Goal: Information Seeking & Learning: Learn about a topic

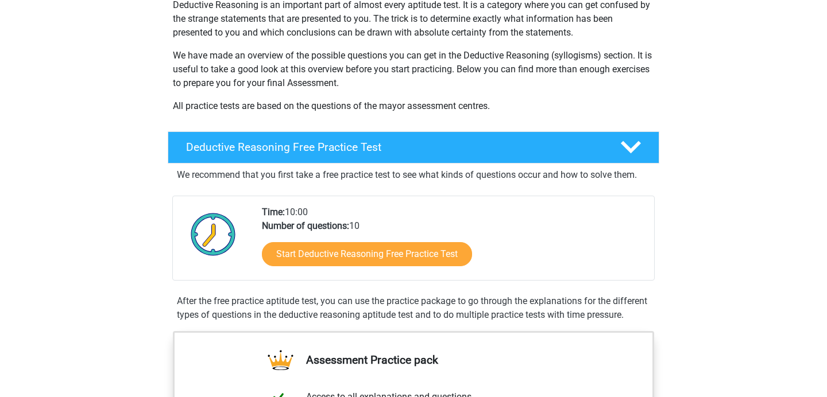
scroll to position [146, 0]
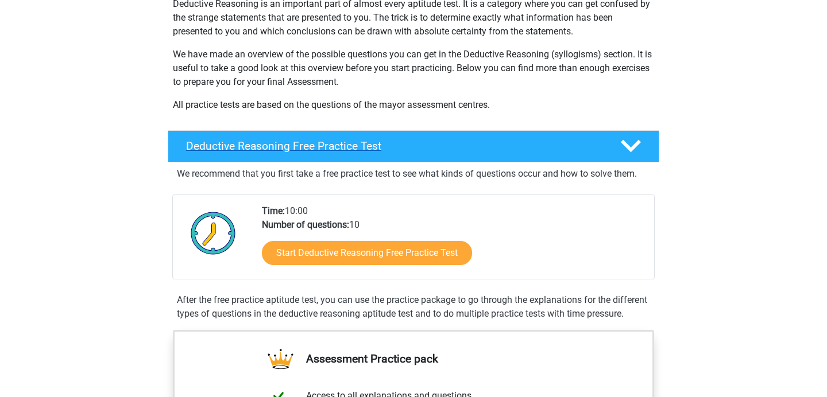
click at [493, 149] on h4 "Deductive Reasoning Free Practice Test" at bounding box center [394, 145] width 416 height 13
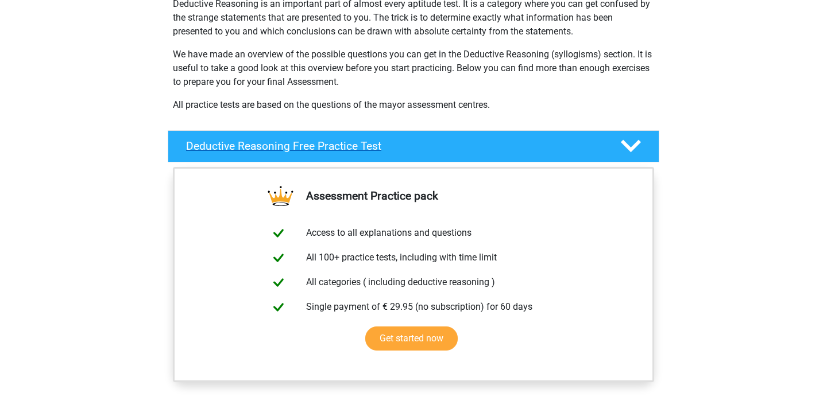
click at [493, 149] on h4 "Deductive Reasoning Free Practice Test" at bounding box center [394, 145] width 416 height 13
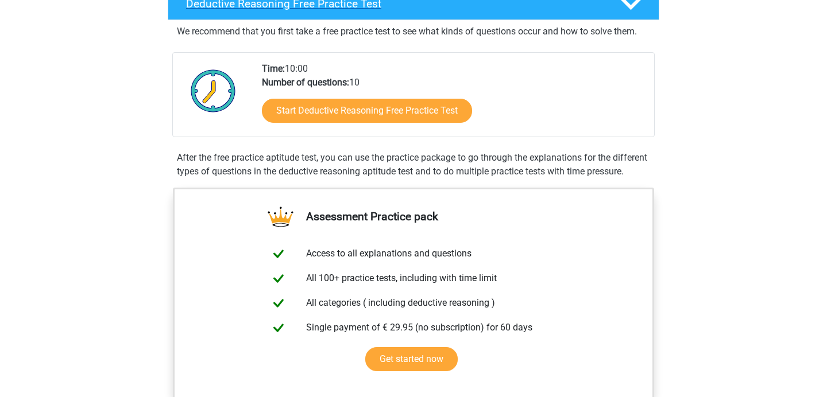
scroll to position [316, 0]
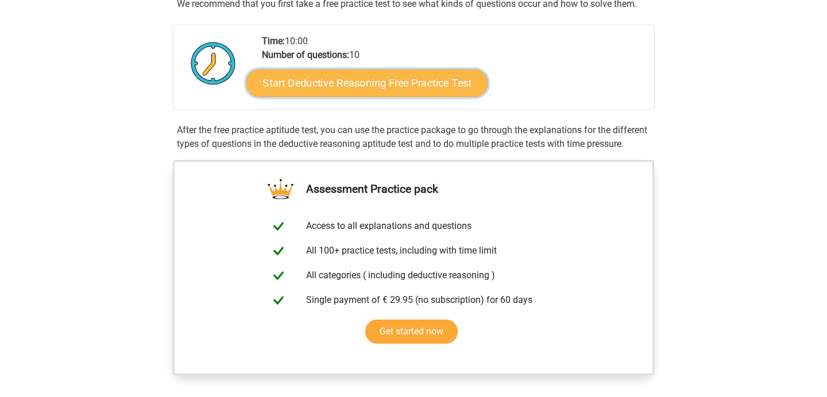
click at [374, 84] on link "Start Deductive Reasoning Free Practice Test" at bounding box center [367, 83] width 242 height 28
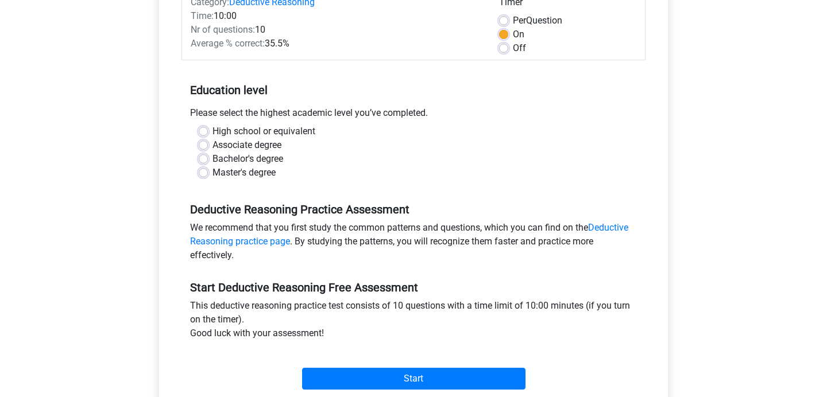
scroll to position [167, 0]
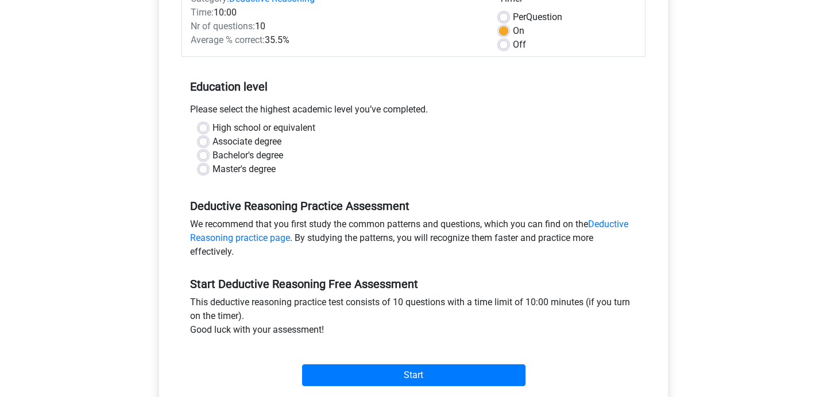
click at [212, 156] on label "Bachelor's degree" at bounding box center [247, 156] width 71 height 14
click at [203, 156] on input "Bachelor's degree" at bounding box center [203, 154] width 9 height 11
radio input "true"
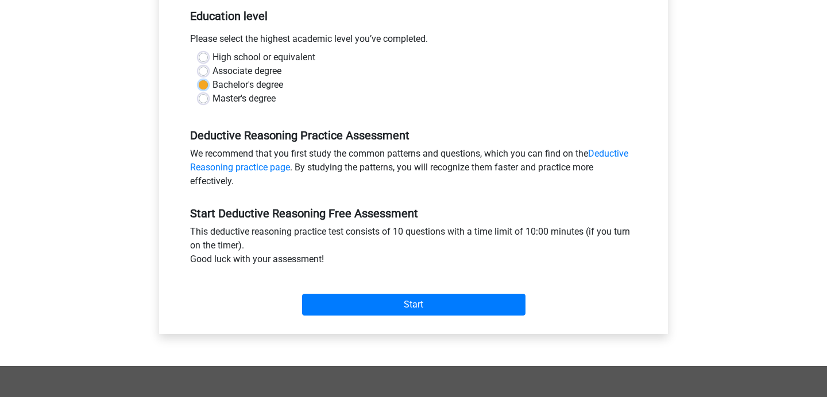
scroll to position [239, 0]
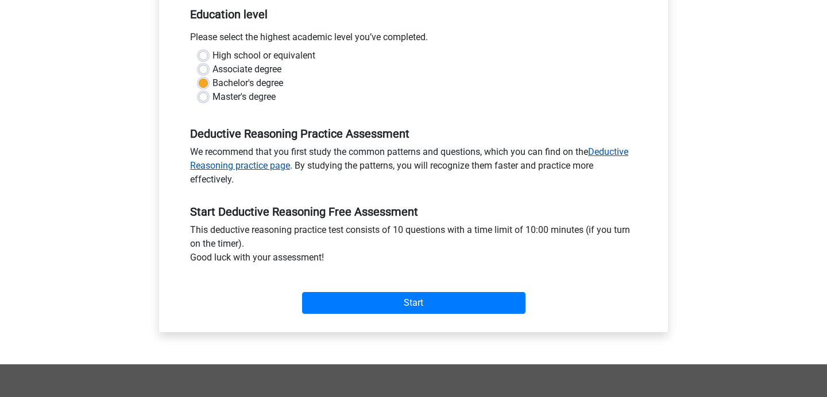
click at [277, 165] on link "Deductive Reasoning practice page" at bounding box center [409, 158] width 438 height 25
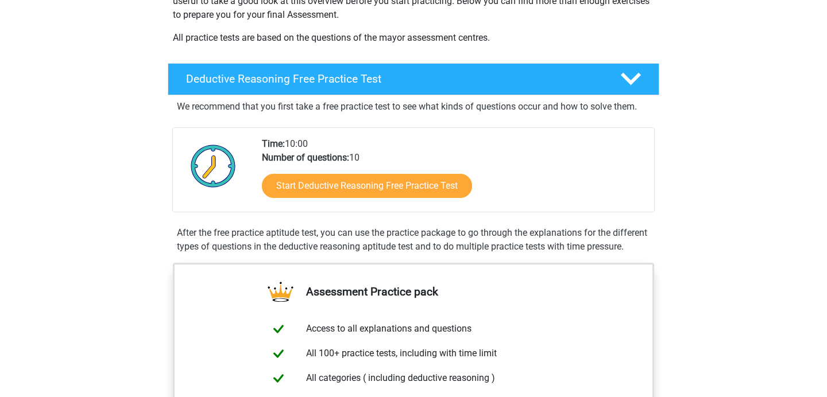
scroll to position [222, 0]
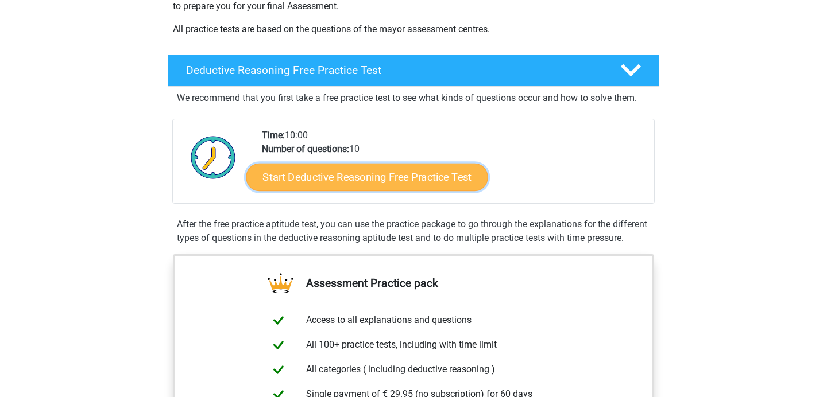
click at [334, 174] on link "Start Deductive Reasoning Free Practice Test" at bounding box center [367, 177] width 242 height 28
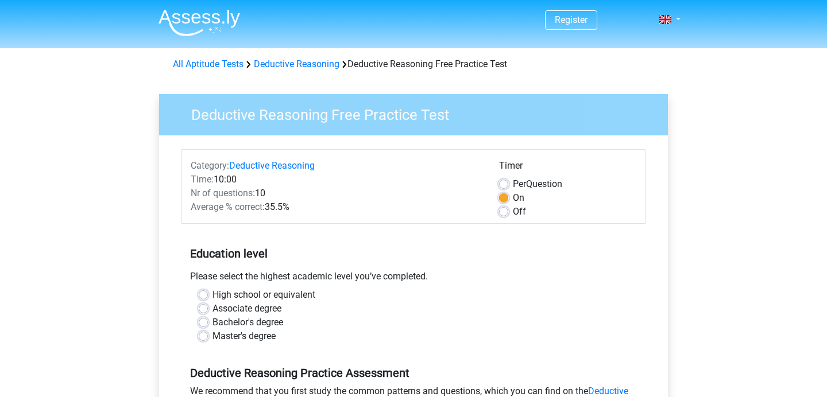
click at [212, 325] on label "Bachelor's degree" at bounding box center [247, 323] width 71 height 14
click at [201, 325] on input "Bachelor's degree" at bounding box center [203, 321] width 9 height 11
radio input "true"
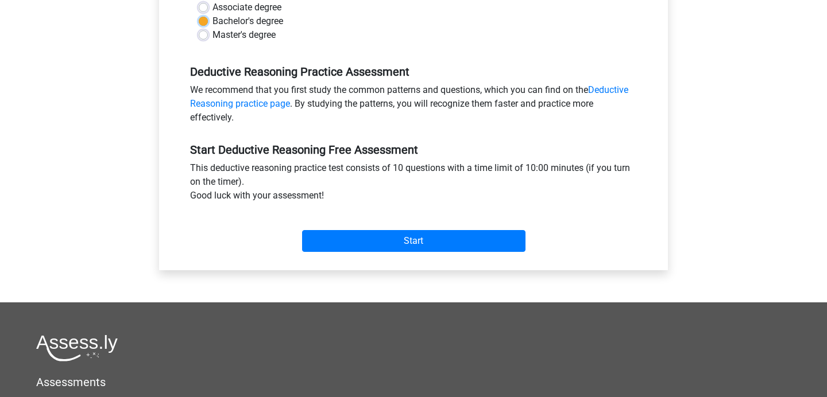
scroll to position [320, 0]
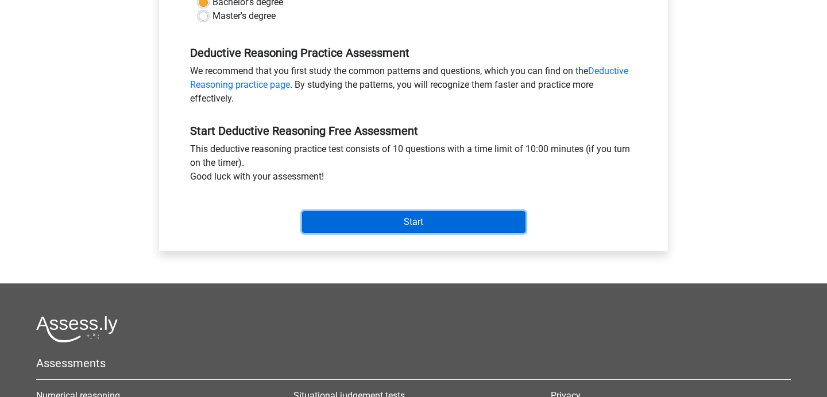
click at [358, 220] on input "Start" at bounding box center [413, 222] width 223 height 22
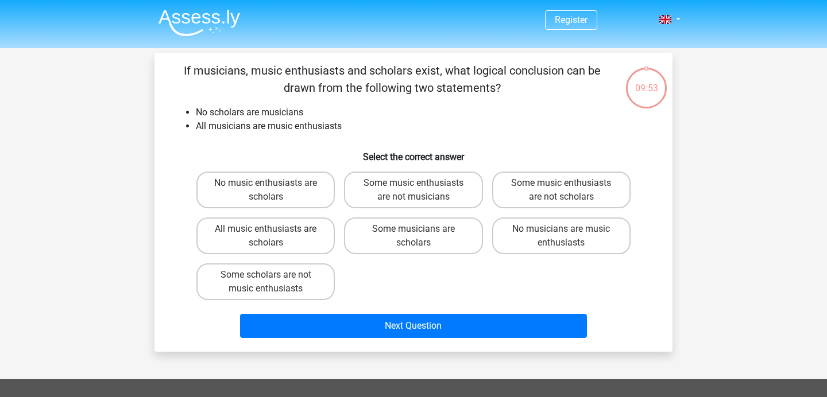
drag, startPoint x: 184, startPoint y: 68, endPoint x: 498, endPoint y: 92, distance: 314.3
click at [498, 92] on p "If musicians, music enthusiasts and scholars exist, what logical conclusion can…" at bounding box center [392, 79] width 438 height 34
copy p "f musicians, music enthusiasts and scholars exist, what logical conclusion can …"
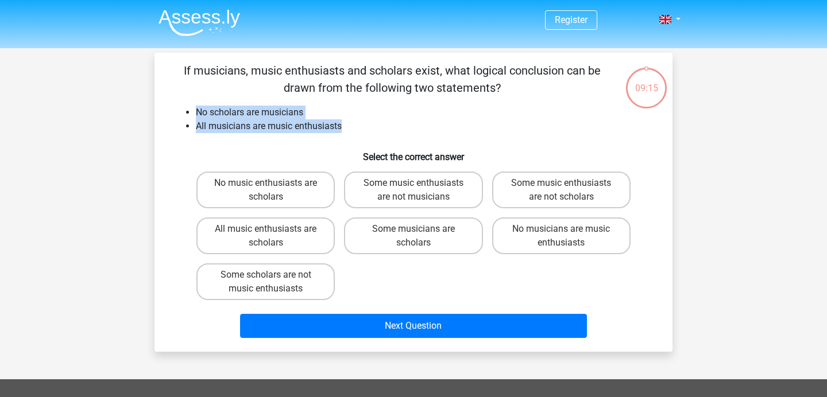
drag, startPoint x: 197, startPoint y: 111, endPoint x: 343, endPoint y: 125, distance: 146.4
click at [343, 125] on ul "No scholars are musicians All musicians are music enthusiasts" at bounding box center [413, 120] width 481 height 28
copy ul "No scholars are musicians All musicians are music enthusiasts"
click at [280, 183] on label "No music enthusiasts are scholars" at bounding box center [265, 190] width 138 height 37
click at [273, 183] on input "No music enthusiasts are scholars" at bounding box center [269, 186] width 7 height 7
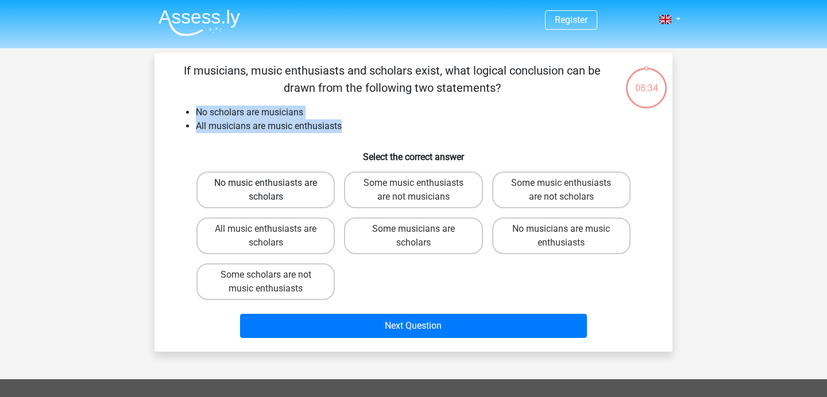
radio input "true"
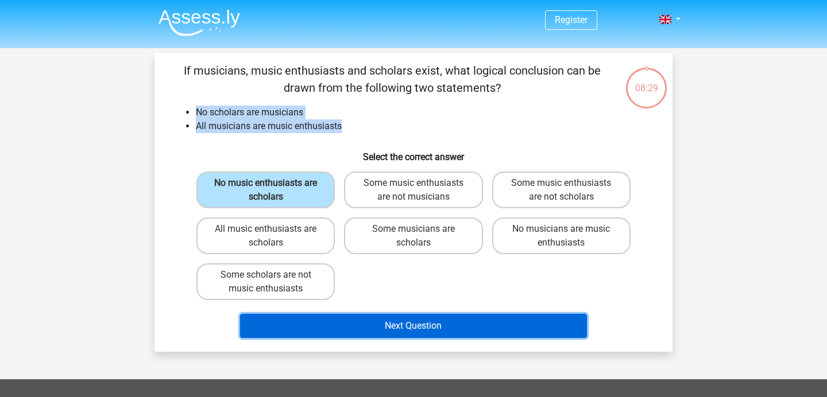
click at [418, 331] on button "Next Question" at bounding box center [413, 326] width 347 height 24
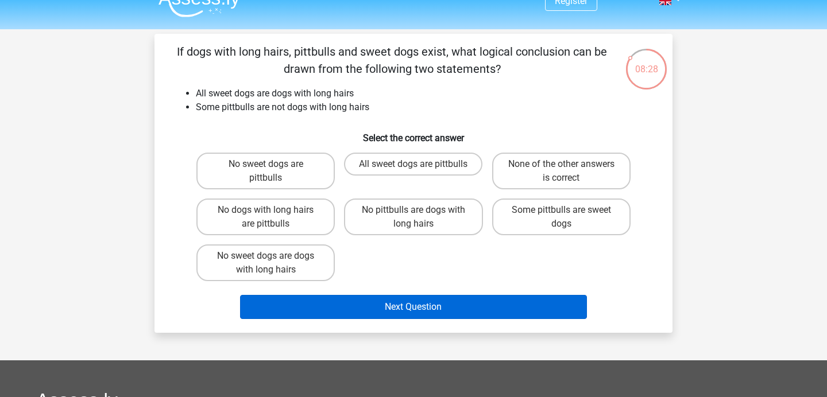
scroll to position [20, 0]
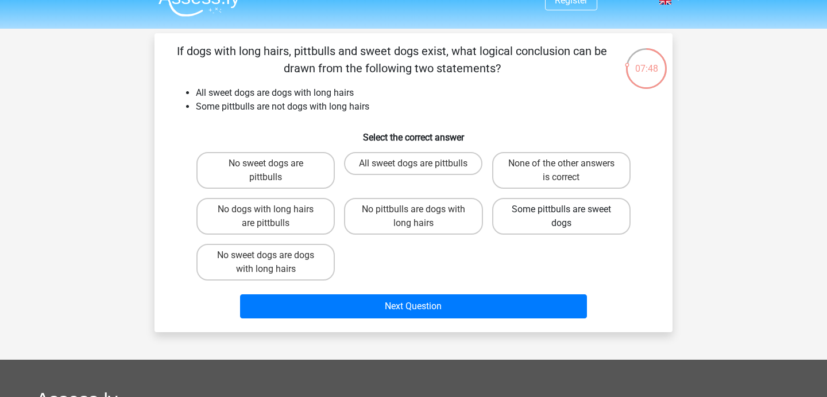
click at [524, 218] on label "Some pittbulls are sweet dogs" at bounding box center [561, 216] width 138 height 37
click at [561, 217] on input "Some pittbulls are sweet dogs" at bounding box center [564, 213] width 7 height 7
radio input "true"
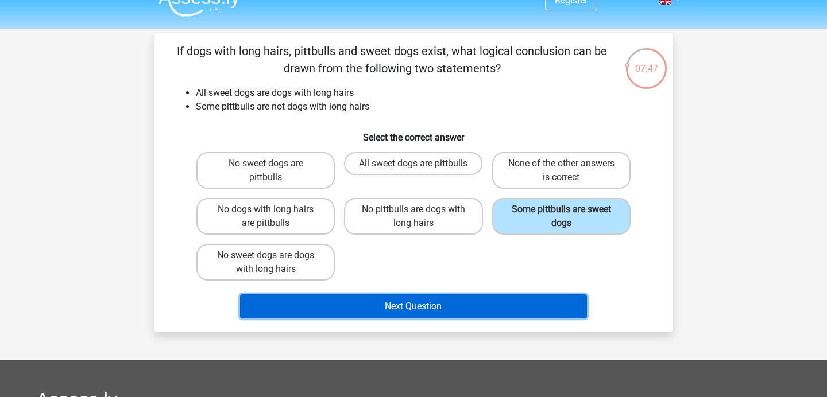
click at [474, 311] on button "Next Question" at bounding box center [413, 306] width 347 height 24
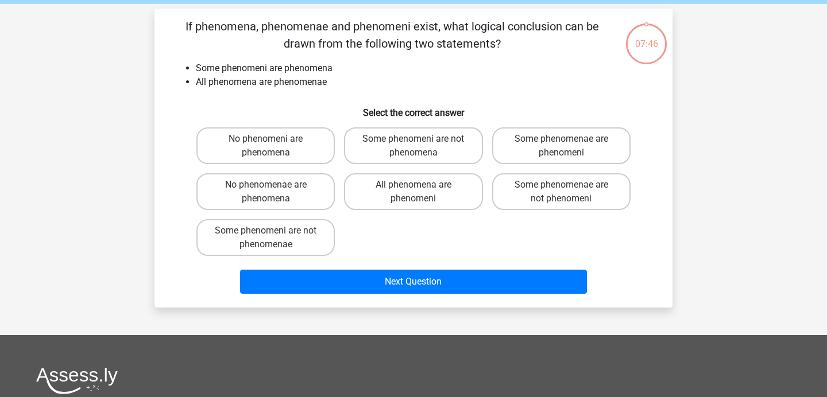
scroll to position [53, 0]
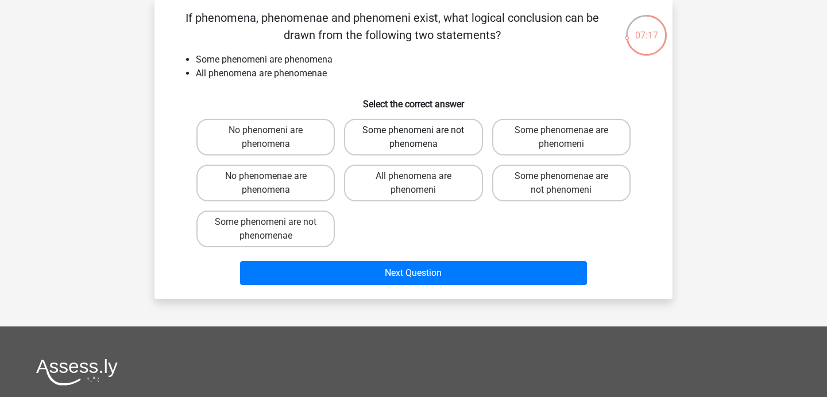
click at [444, 139] on label "Some phenomeni are not phenomena" at bounding box center [413, 137] width 138 height 37
click at [421, 138] on input "Some phenomeni are not phenomena" at bounding box center [416, 133] width 7 height 7
radio input "true"
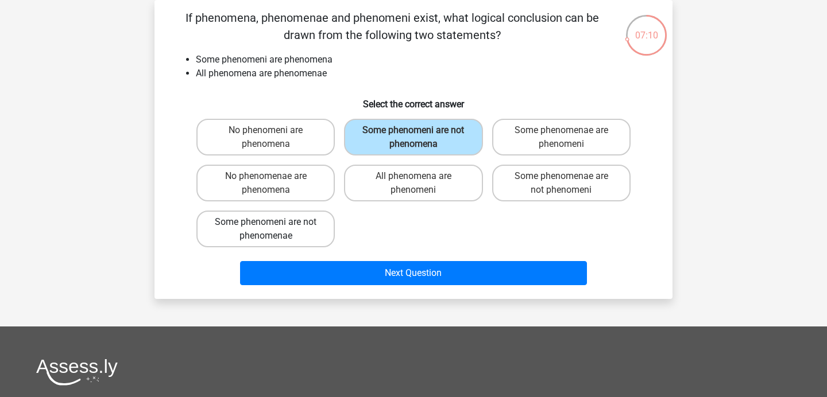
click at [323, 222] on label "Some phenomeni are not phenomenae" at bounding box center [265, 229] width 138 height 37
click at [273, 222] on input "Some phenomeni are not phenomenae" at bounding box center [269, 225] width 7 height 7
radio input "true"
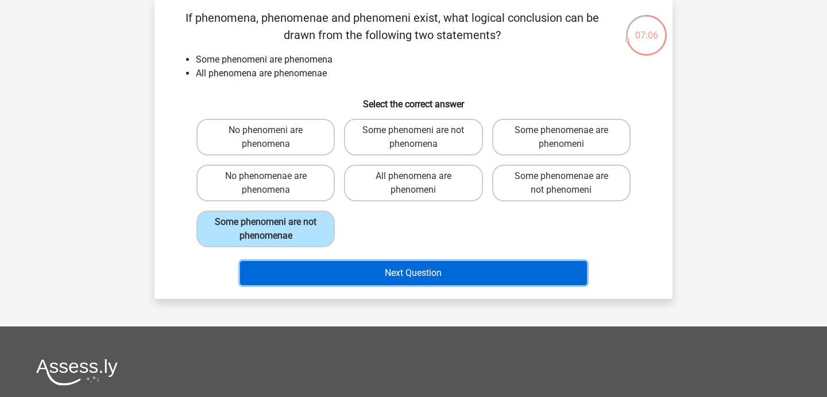
click at [379, 269] on button "Next Question" at bounding box center [413, 273] width 347 height 24
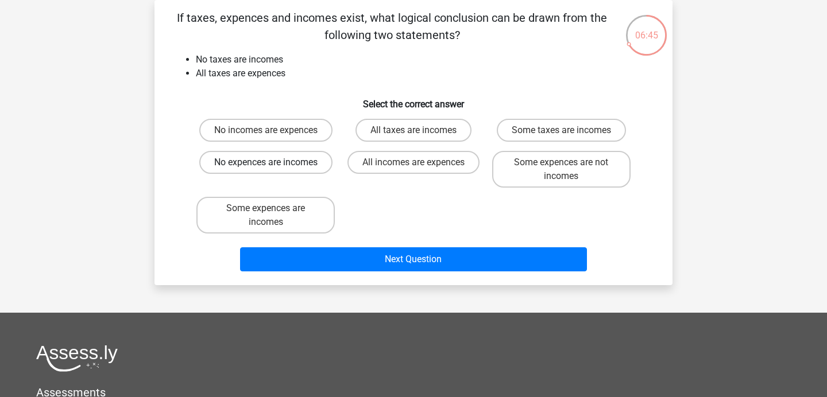
click at [321, 165] on label "No expences are incomes" at bounding box center [265, 162] width 133 height 23
click at [273, 165] on input "No expences are incomes" at bounding box center [269, 165] width 7 height 7
radio input "true"
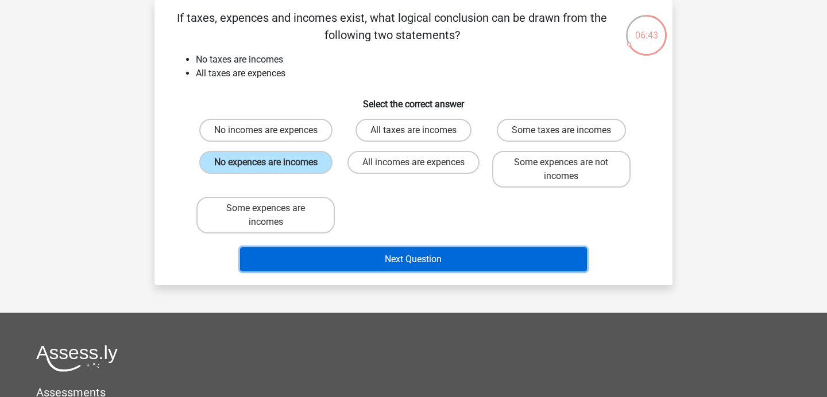
click at [388, 266] on button "Next Question" at bounding box center [413, 259] width 347 height 24
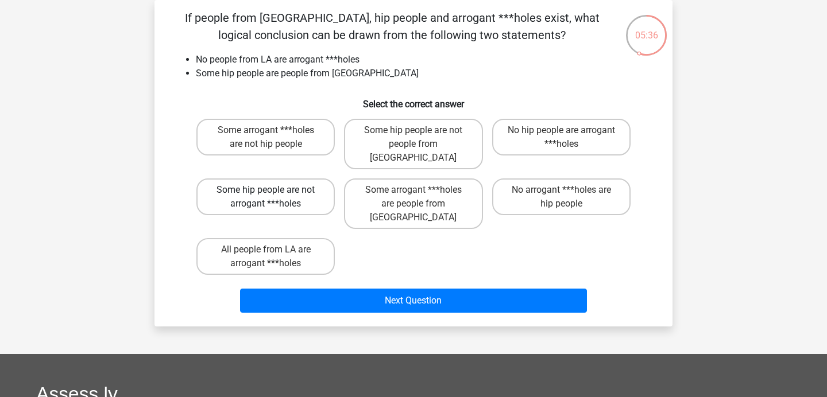
click at [319, 188] on label "Some hip people are not arrogant ***holes" at bounding box center [265, 197] width 138 height 37
click at [273, 190] on input "Some hip people are not arrogant ***holes" at bounding box center [269, 193] width 7 height 7
radio input "true"
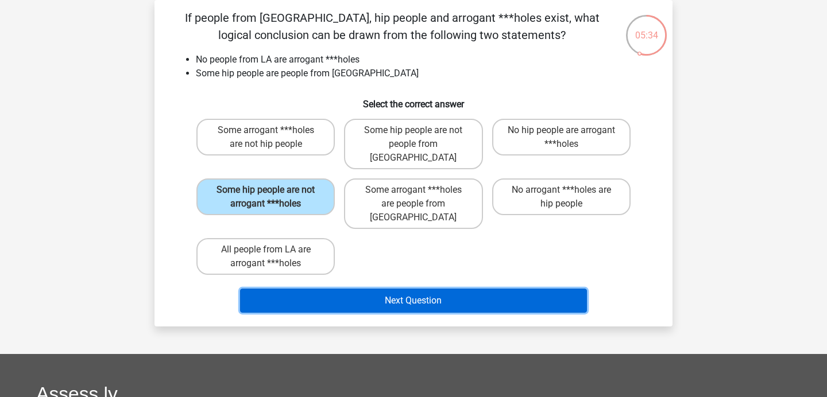
click at [363, 289] on button "Next Question" at bounding box center [413, 301] width 347 height 24
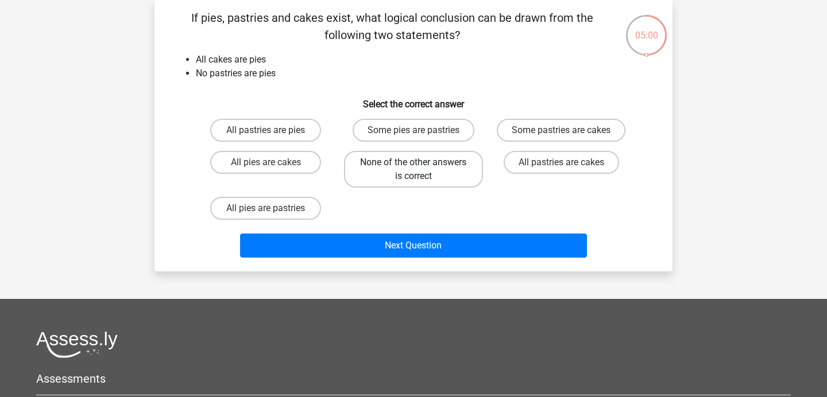
click at [373, 177] on label "None of the other answers is correct" at bounding box center [413, 169] width 138 height 37
click at [413, 170] on input "None of the other answers is correct" at bounding box center [416, 165] width 7 height 7
radio input "true"
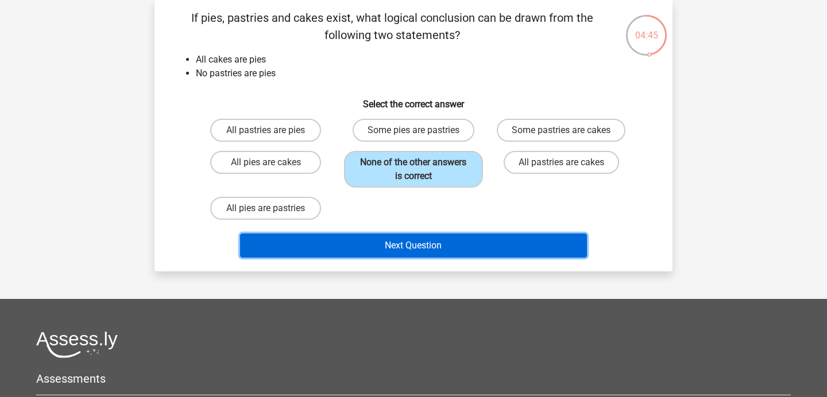
click at [441, 253] on button "Next Question" at bounding box center [413, 246] width 347 height 24
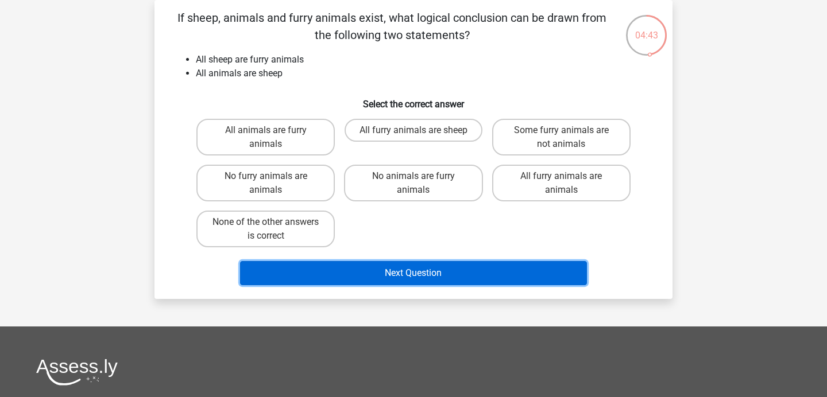
click at [447, 281] on button "Next Question" at bounding box center [413, 273] width 347 height 24
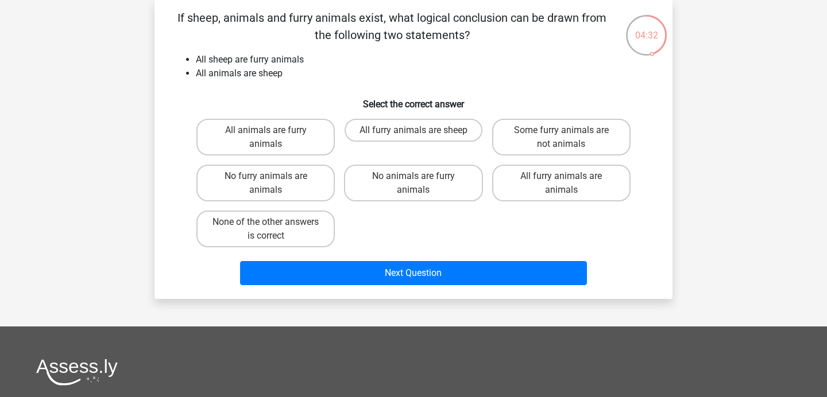
click at [319, 107] on h6 "Select the correct answer" at bounding box center [413, 100] width 481 height 20
click at [515, 189] on label "All furry animals are animals" at bounding box center [561, 183] width 138 height 37
click at [561, 184] on input "All furry animals are animals" at bounding box center [564, 179] width 7 height 7
radio input "true"
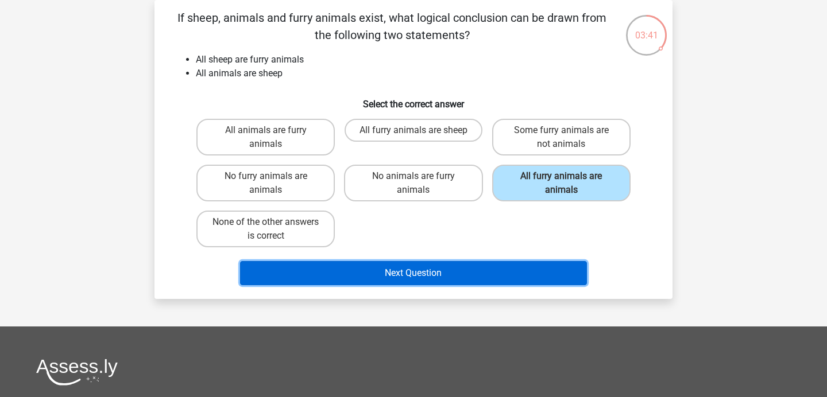
click at [455, 275] on button "Next Question" at bounding box center [413, 273] width 347 height 24
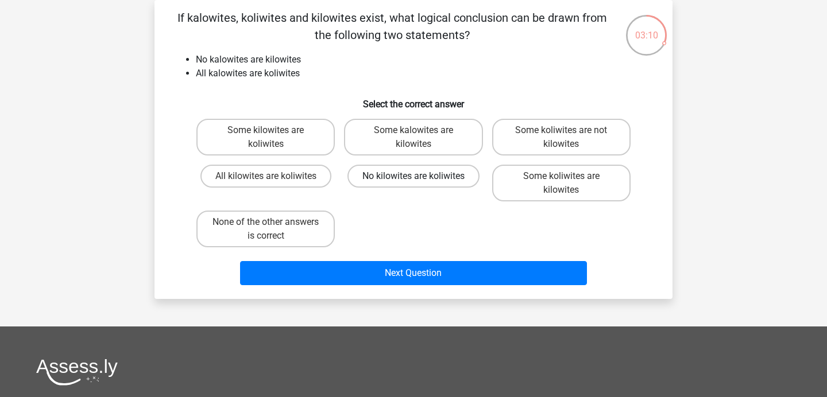
click at [393, 179] on label "No kilowites are koliwites" at bounding box center [413, 176] width 132 height 23
click at [413, 179] on input "No kilowites are koliwites" at bounding box center [416, 179] width 7 height 7
radio input "true"
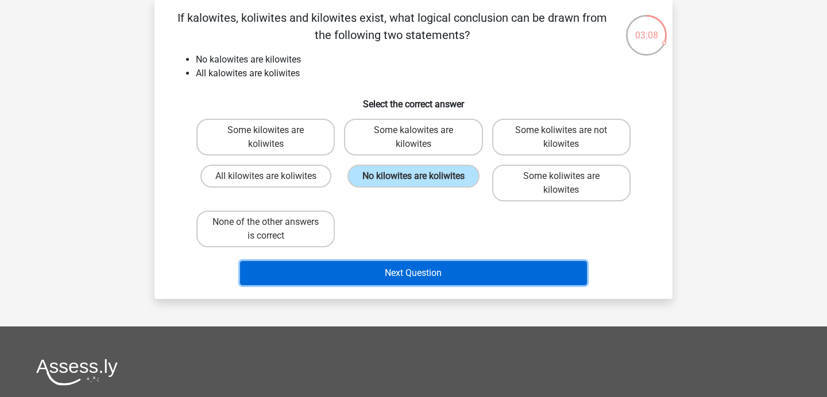
click at [396, 274] on button "Next Question" at bounding box center [413, 273] width 347 height 24
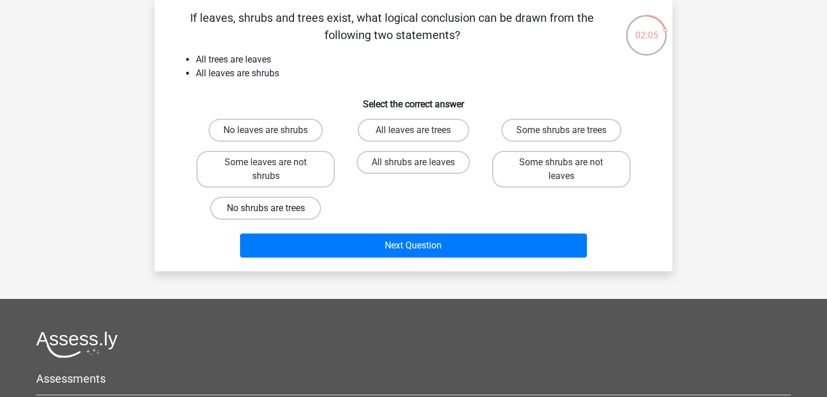
click at [313, 209] on label "No shrubs are trees" at bounding box center [265, 208] width 111 height 23
click at [273, 209] on input "No shrubs are trees" at bounding box center [269, 211] width 7 height 7
radio input "true"
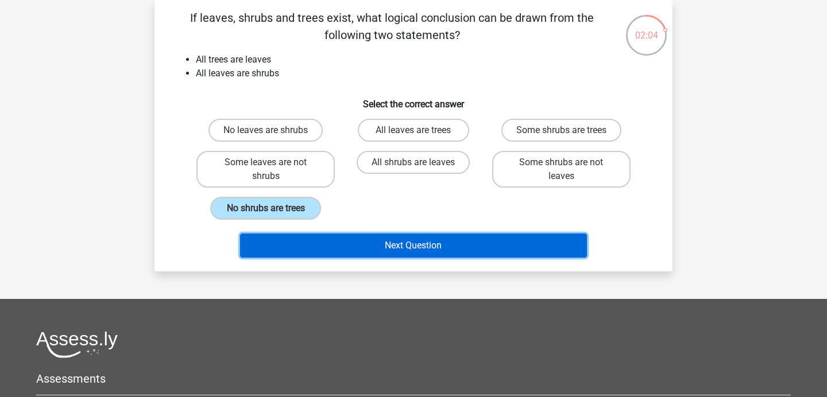
click at [337, 255] on button "Next Question" at bounding box center [413, 246] width 347 height 24
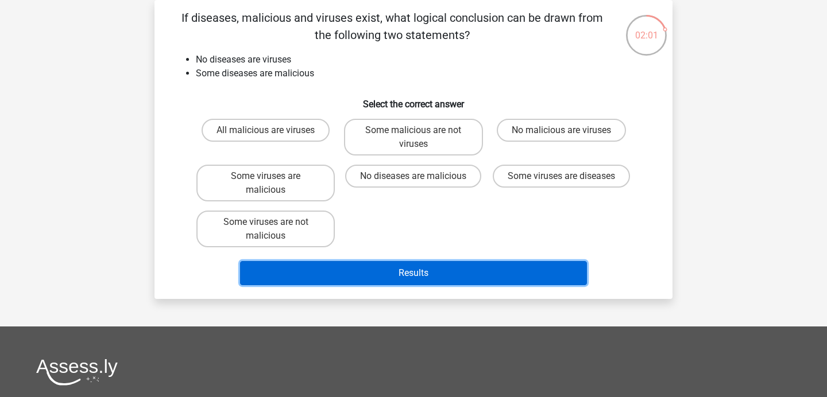
click at [408, 278] on button "Results" at bounding box center [413, 273] width 347 height 24
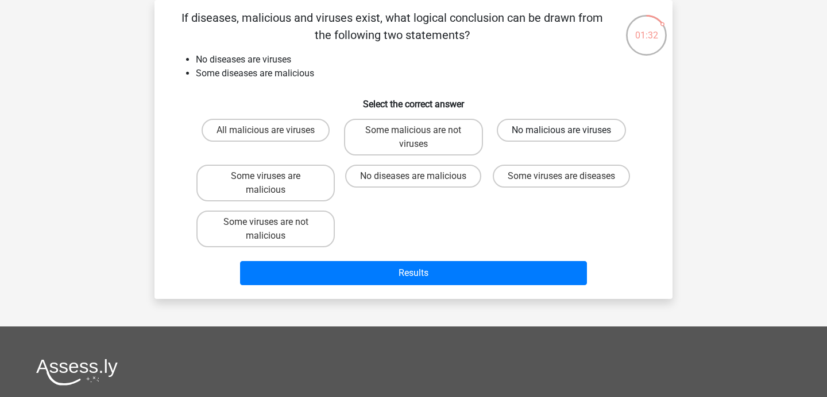
click at [537, 134] on label "No malicious are viruses" at bounding box center [561, 130] width 129 height 23
click at [561, 134] on input "No malicious are viruses" at bounding box center [564, 133] width 7 height 7
radio input "true"
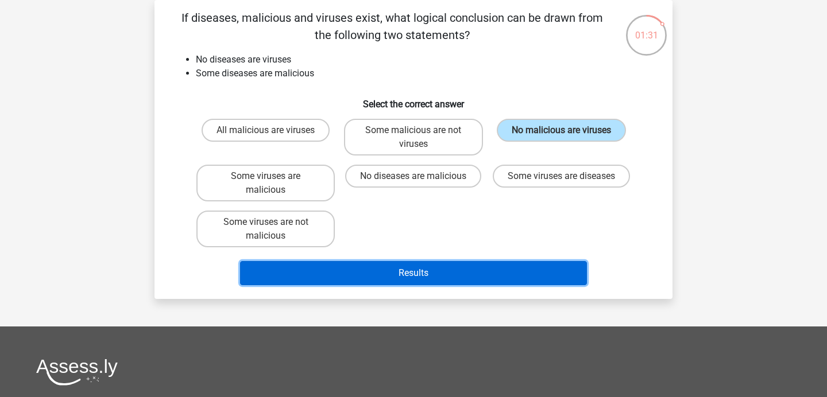
click at [458, 280] on button "Results" at bounding box center [413, 273] width 347 height 24
